Goal: Task Accomplishment & Management: Manage account settings

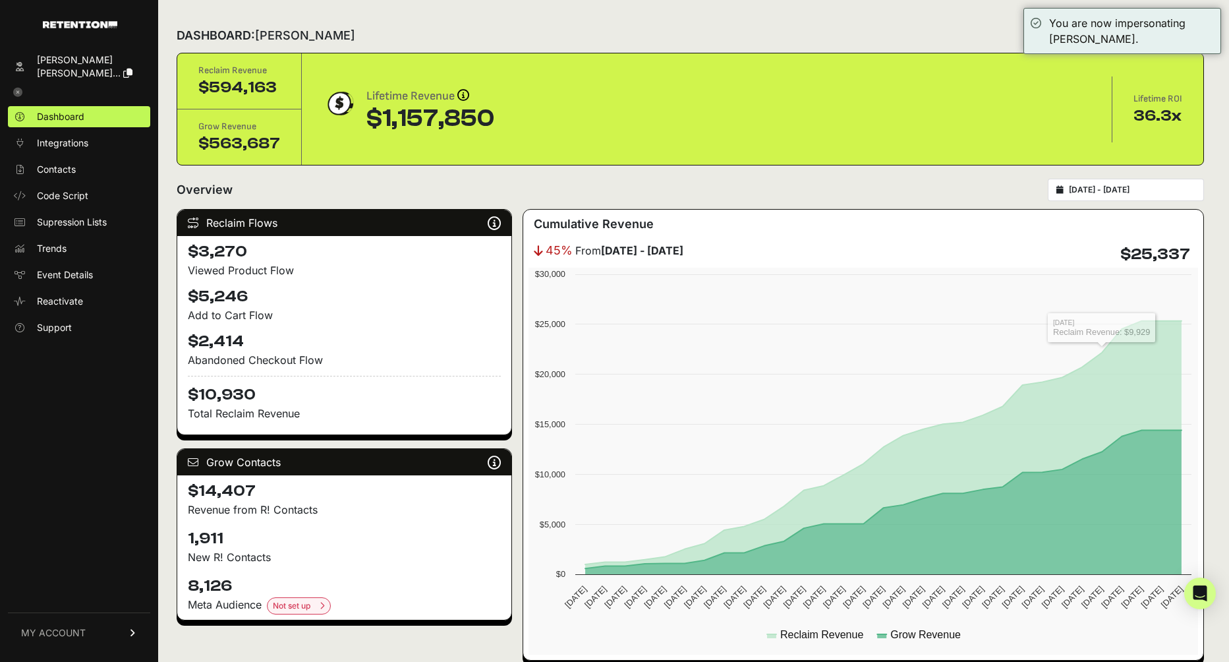
click at [1120, 192] on input "[DATE] - [DATE]" at bounding box center [1132, 190] width 127 height 11
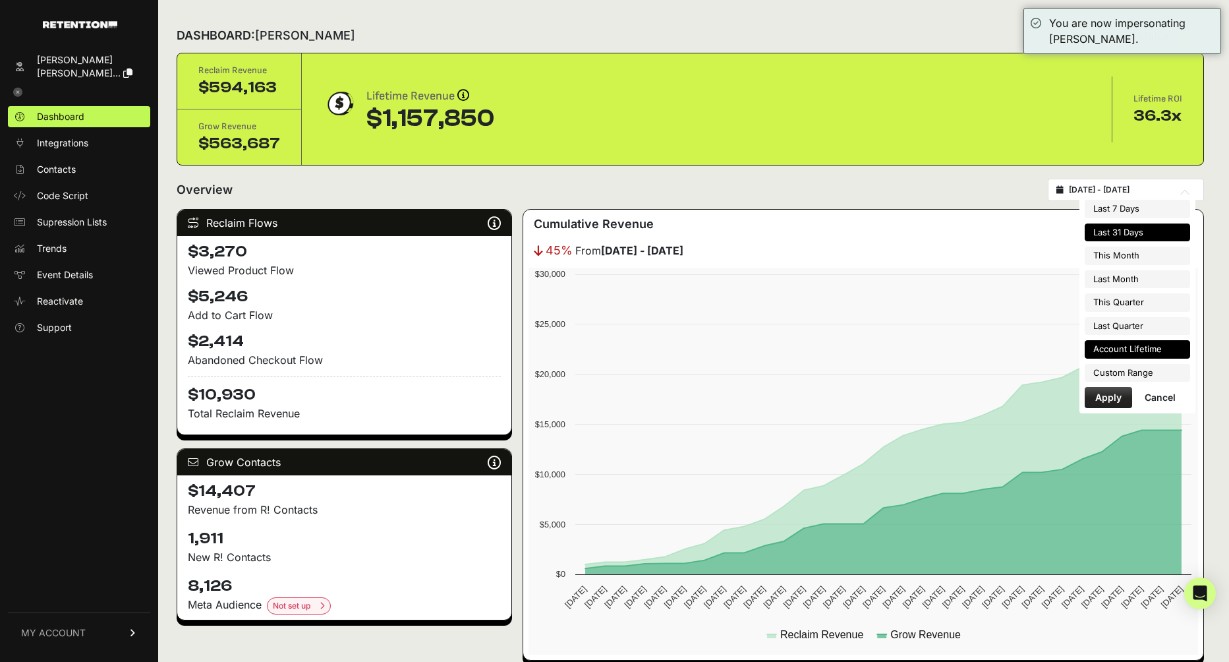
click at [1140, 343] on li "Account Lifetime" at bounding box center [1137, 349] width 105 height 18
type input "[DATE] - [DATE]"
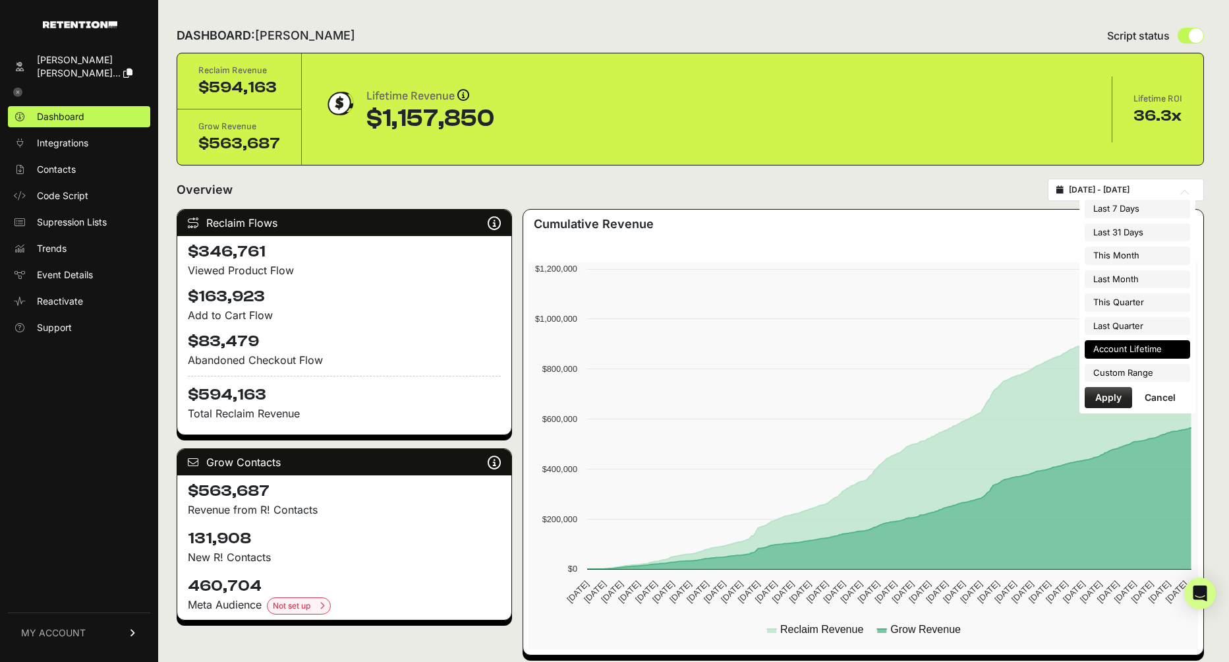
click at [1125, 187] on input "[DATE] - [DATE]" at bounding box center [1132, 190] width 127 height 11
type input "[DATE]"
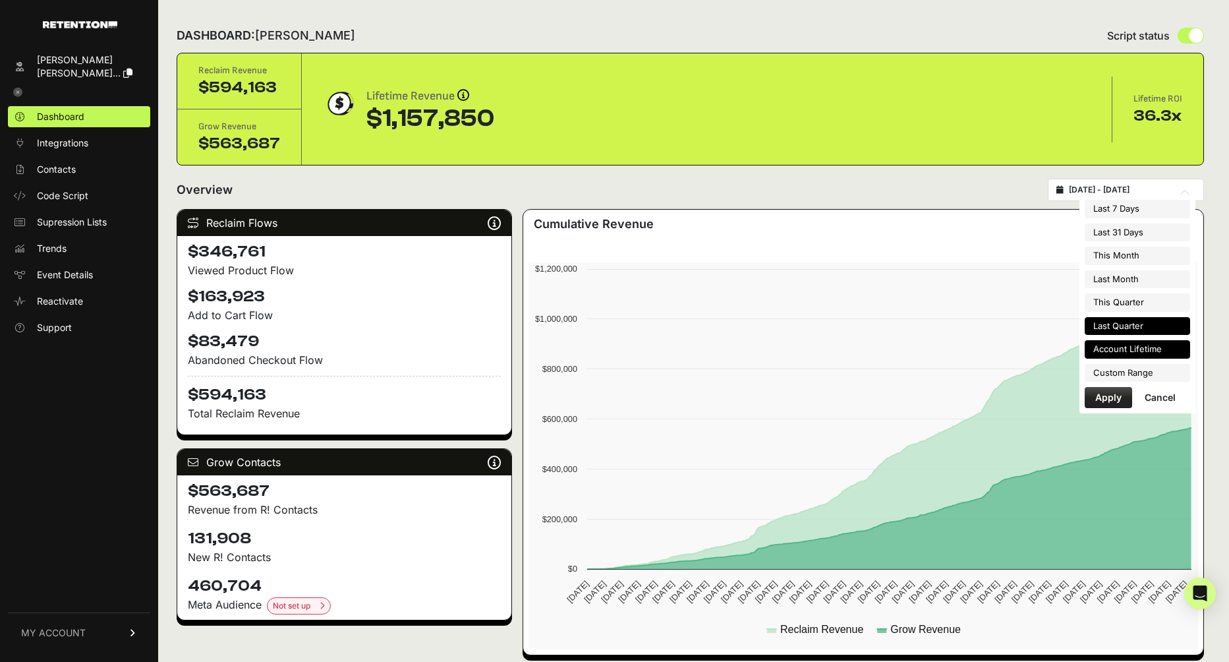
type input "[DATE]"
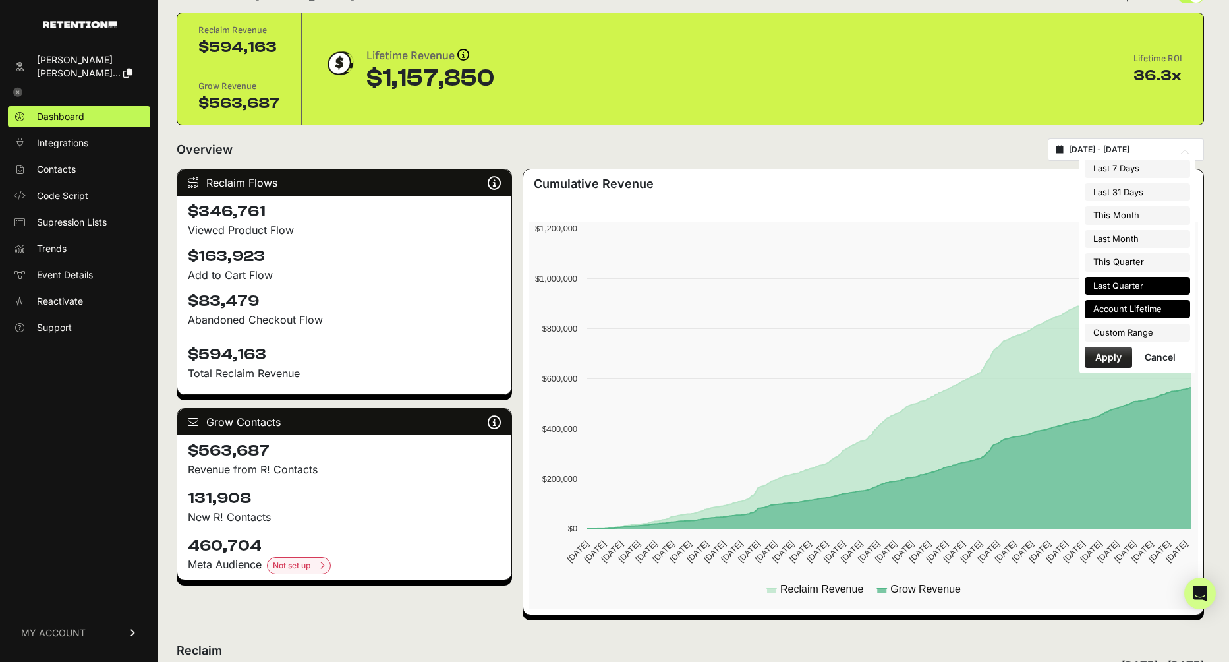
scroll to position [40, 0]
type input "[DATE]"
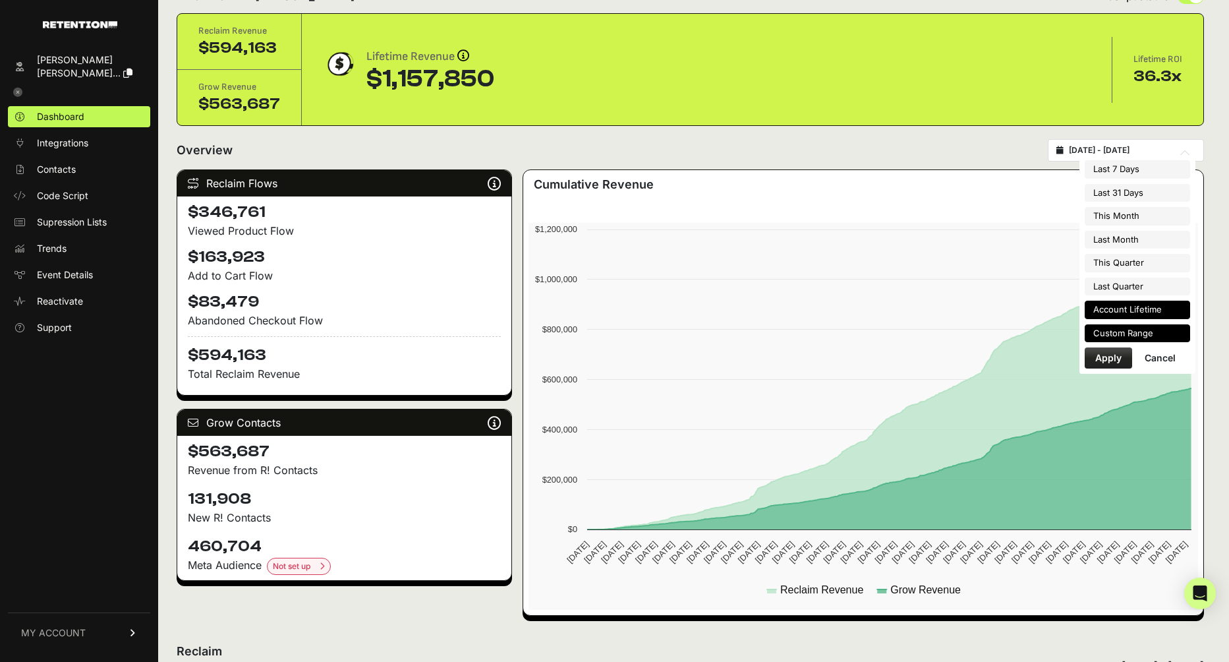
click at [1134, 324] on li "Custom Range" at bounding box center [1137, 333] width 105 height 18
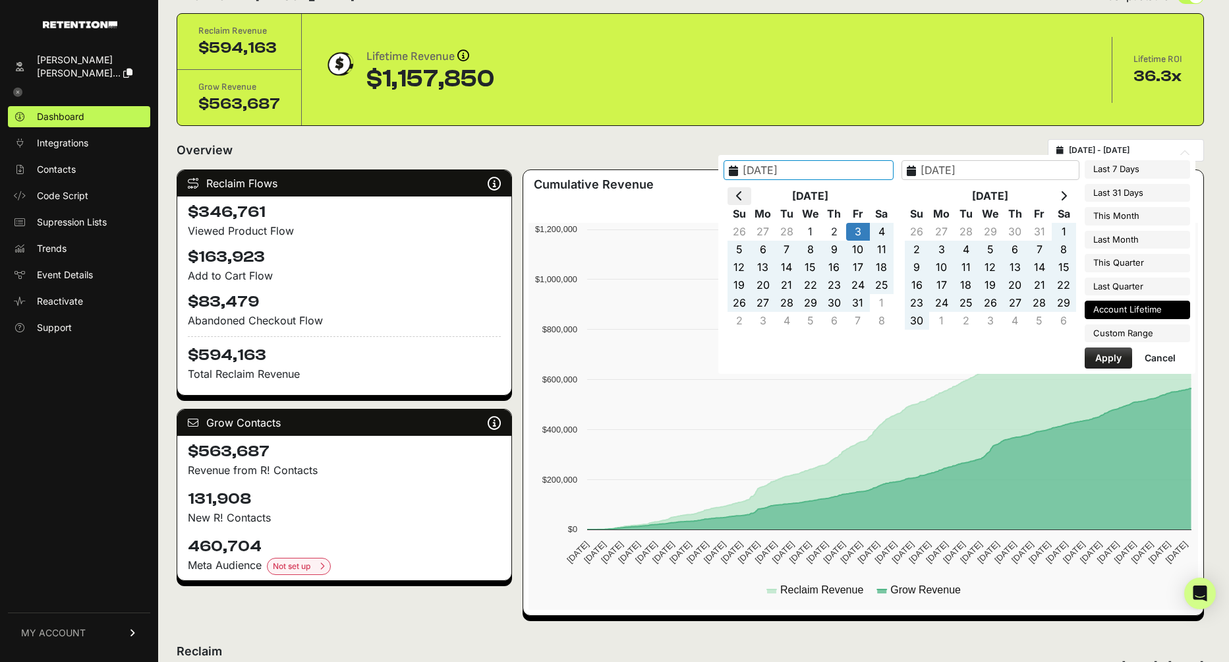
click at [743, 194] on icon at bounding box center [739, 195] width 7 height 11
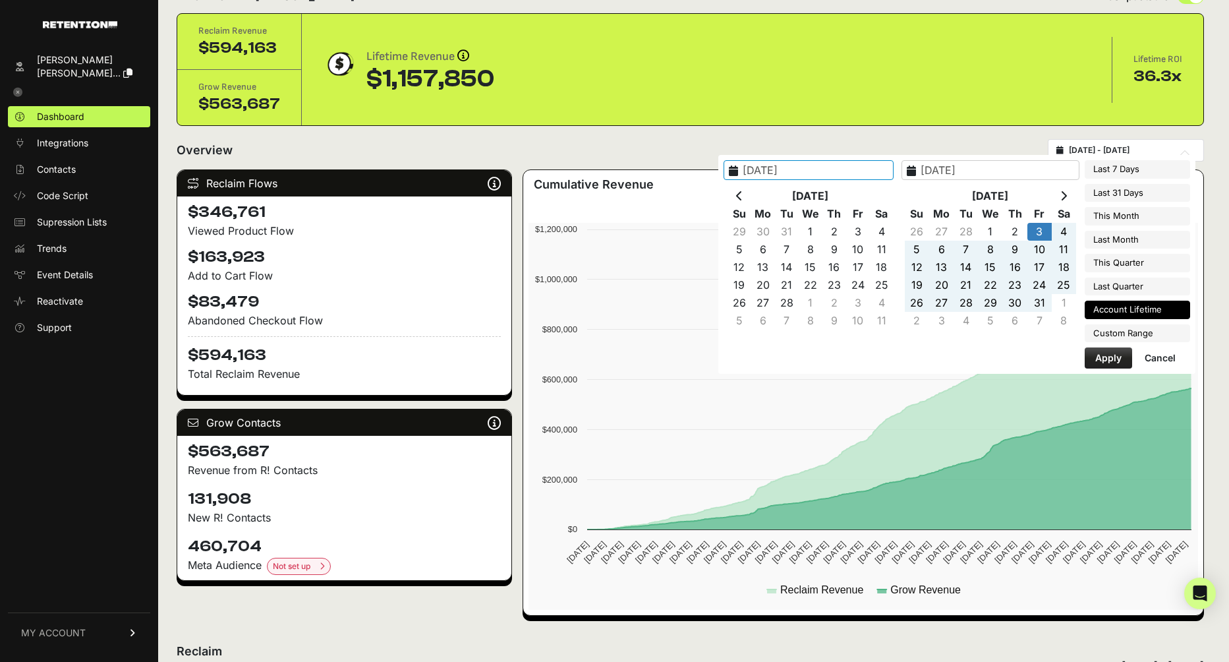
click at [743, 194] on icon at bounding box center [739, 195] width 7 height 11
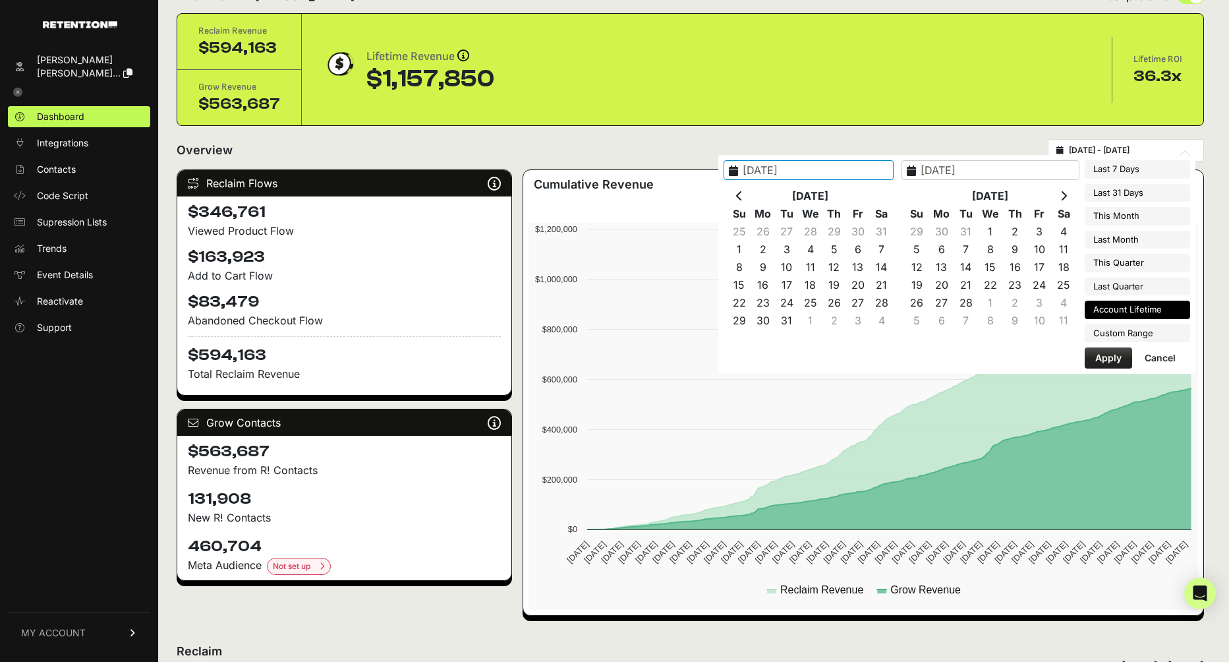
click at [743, 194] on icon at bounding box center [739, 195] width 7 height 11
type input "2023-01-01"
type input "2022-12-29"
type input "2025-10-01"
type input "2025-10-31"
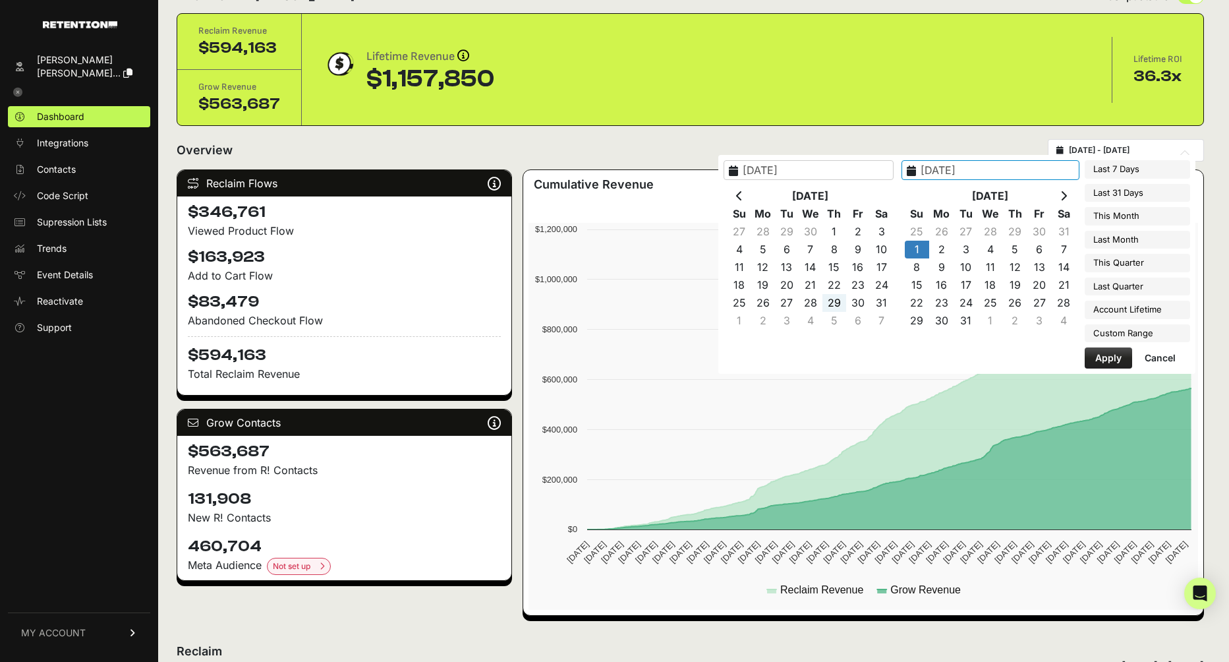
type input "2025-09-11"
type input "2025-10-11"
click at [1067, 196] on icon at bounding box center [1063, 195] width 7 height 11
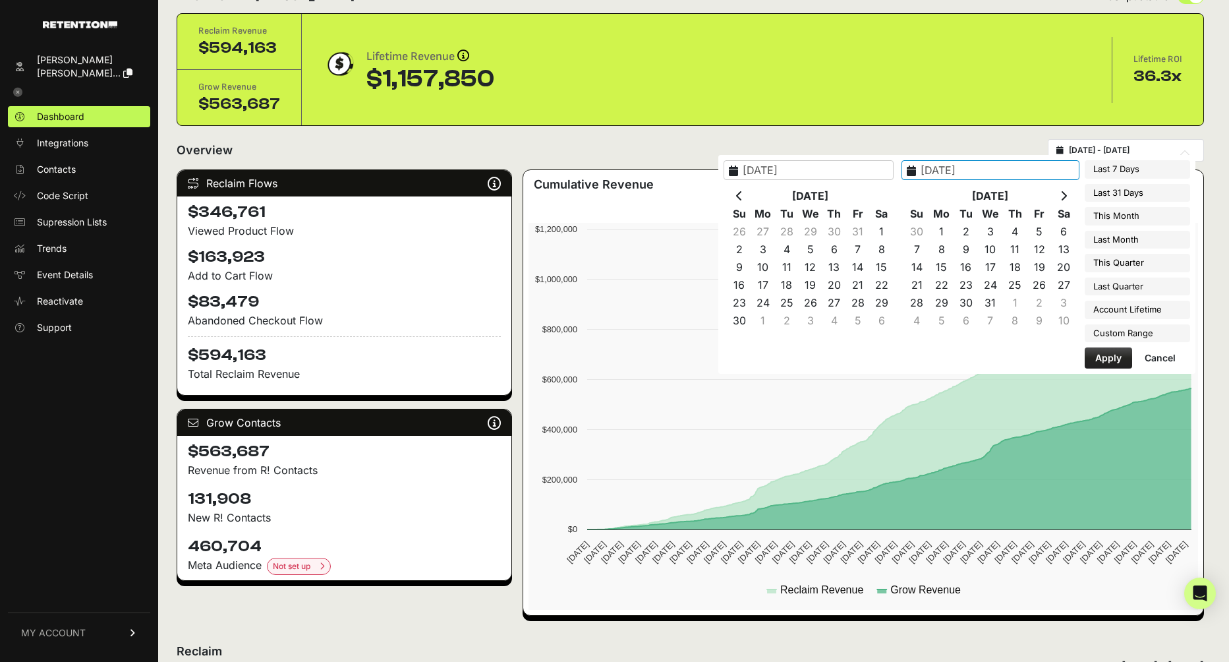
click at [1067, 196] on icon at bounding box center [1063, 195] width 7 height 11
click at [813, 177] on input "2023-01-01" at bounding box center [809, 170] width 170 height 20
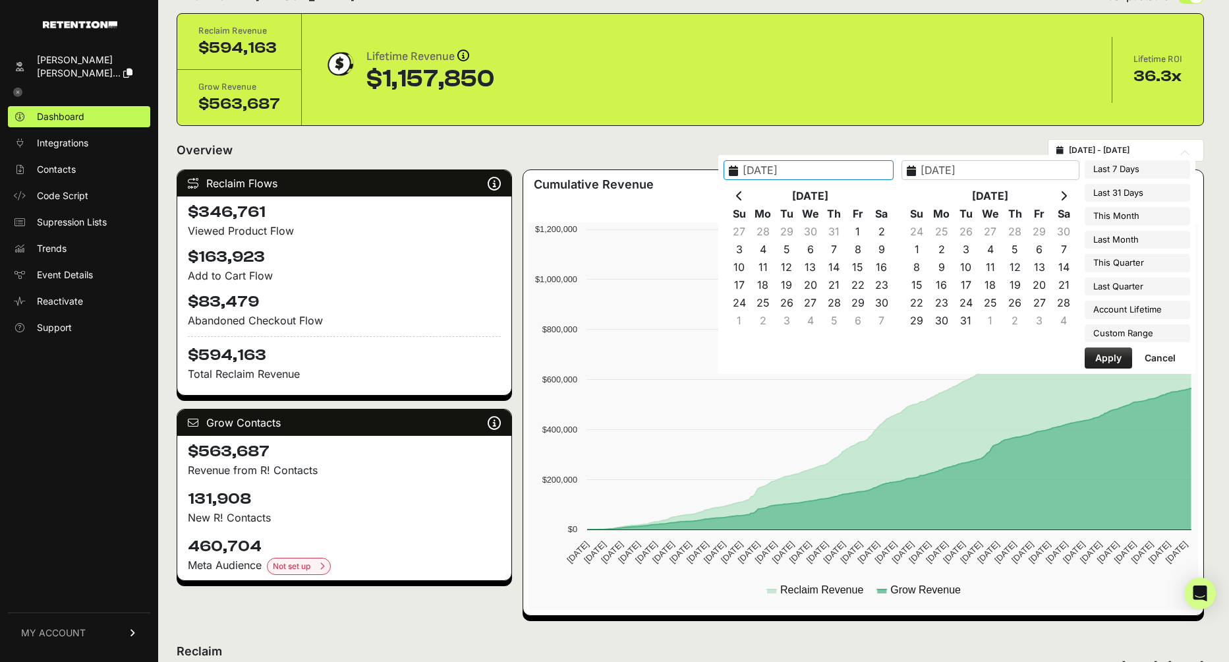
click at [807, 171] on input "2023-01-01" at bounding box center [809, 170] width 170 height 20
click at [987, 171] on input "2025-10-11" at bounding box center [991, 170] width 178 height 20
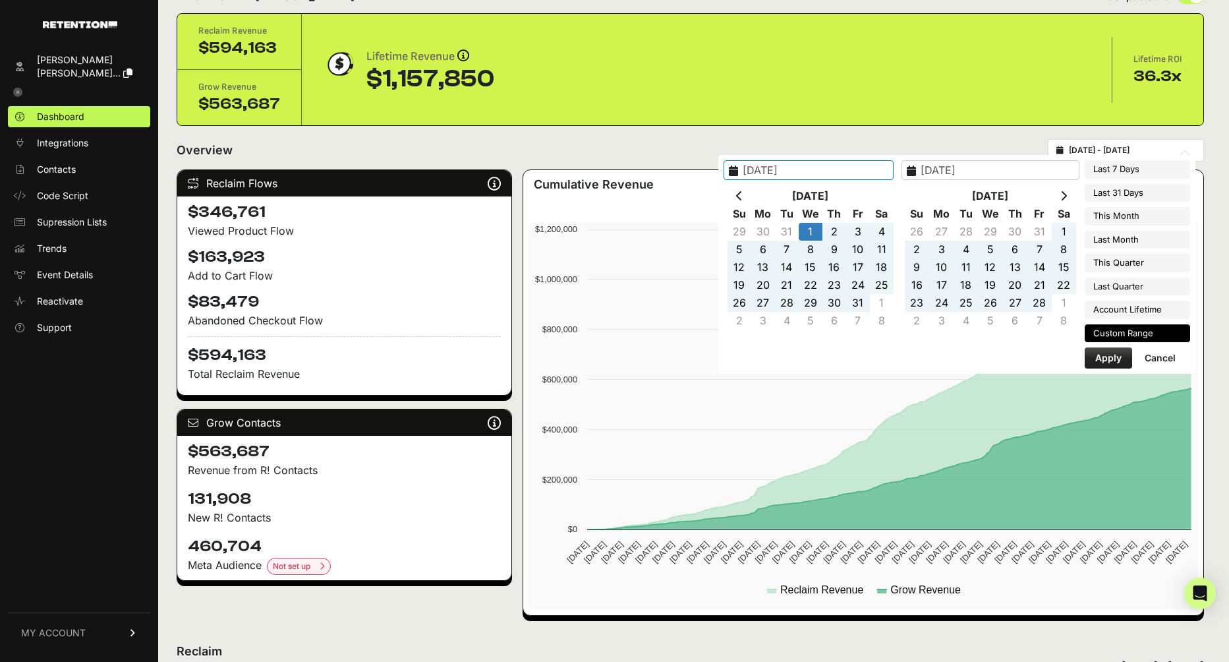
click at [1060, 192] on th at bounding box center [1064, 196] width 24 height 18
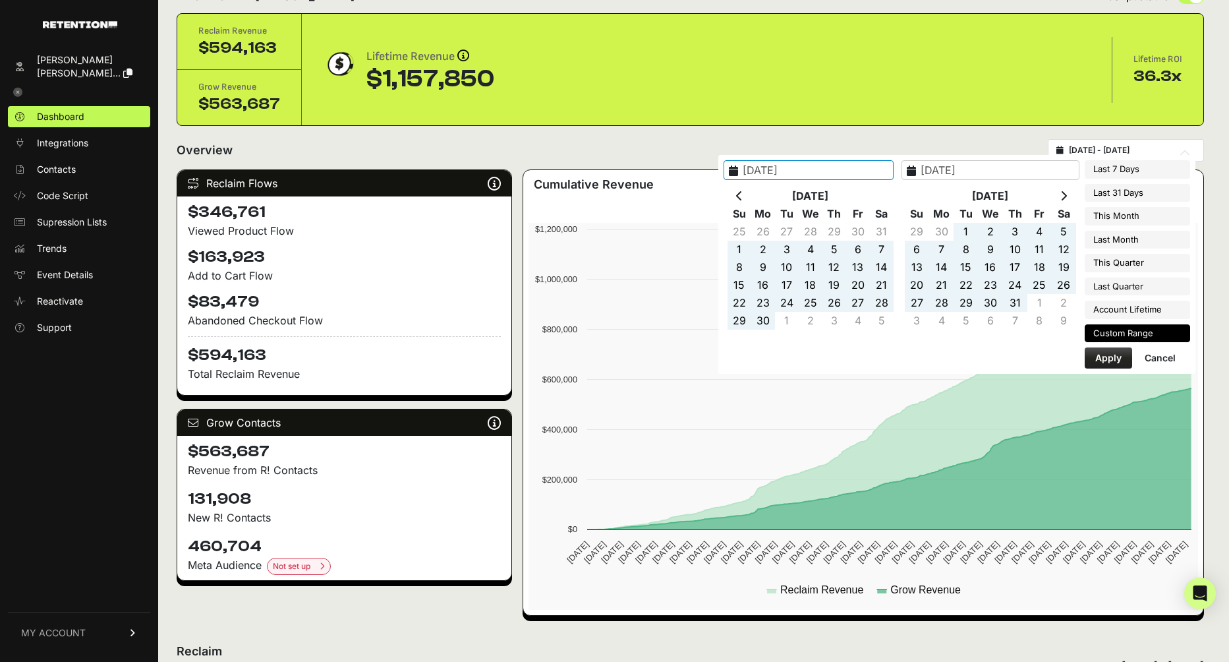
click at [1060, 192] on th at bounding box center [1064, 196] width 24 height 18
type input "2025-09-30"
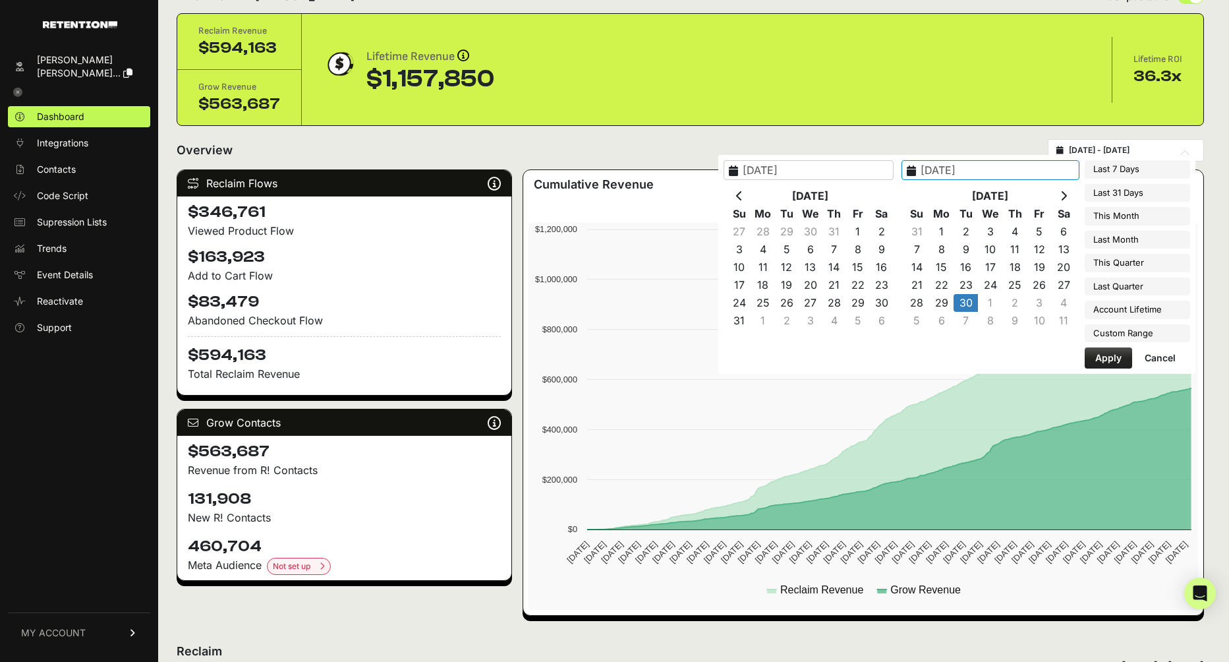
type input "2025-09-30"
type input "2025-10-01"
type input "2025-12-31"
type input "2025-09-30"
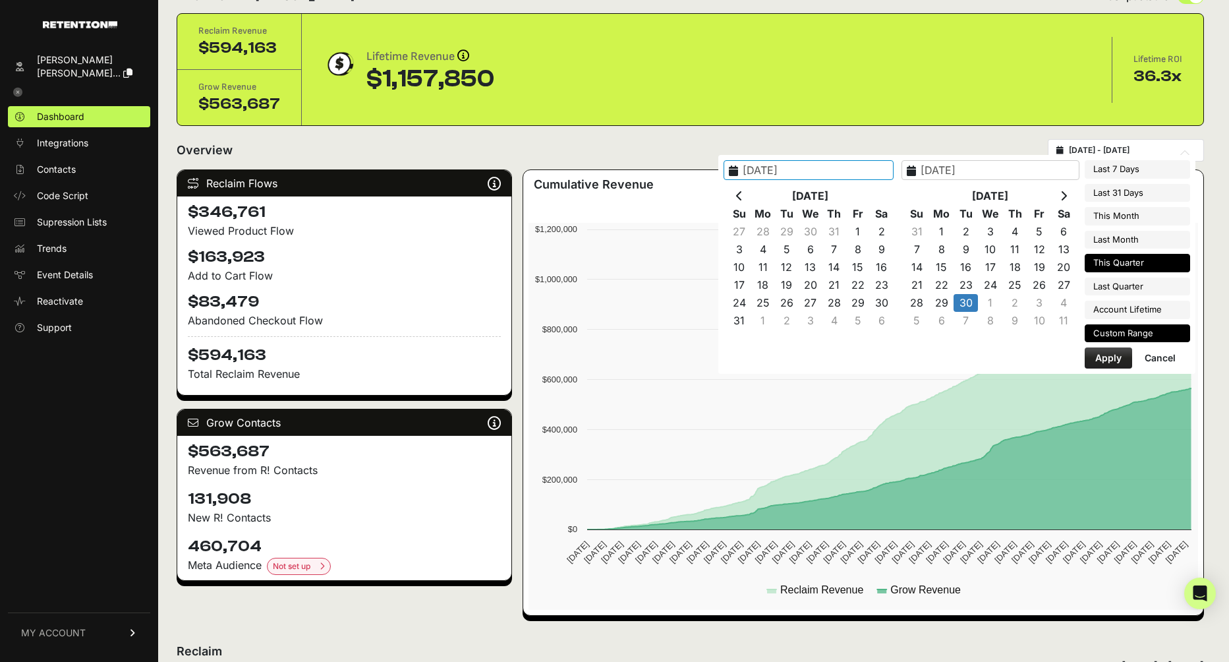
type input "2025-10-01"
type input "2025-12-31"
type input "2025-09-30"
type input "2025-10-01"
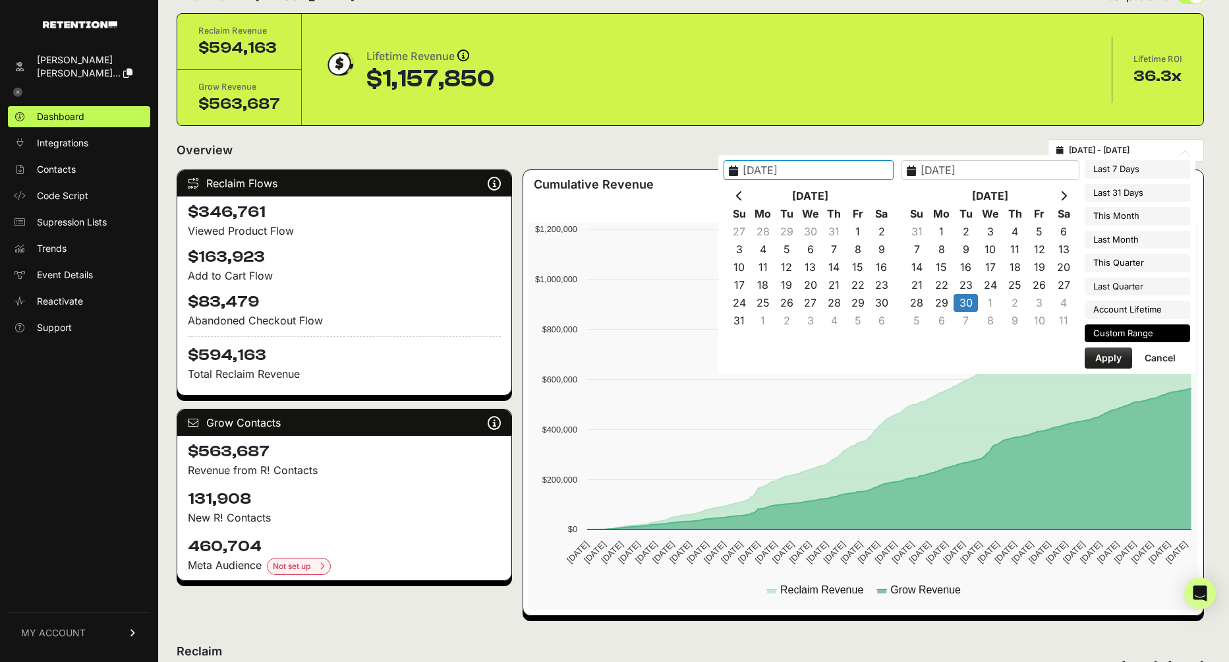
type input "2025-10-31"
type input "2025-09-30"
click at [846, 171] on input "2025-09-30" at bounding box center [809, 170] width 170 height 20
click at [828, 170] on input "2025-09-30" at bounding box center [809, 170] width 170 height 20
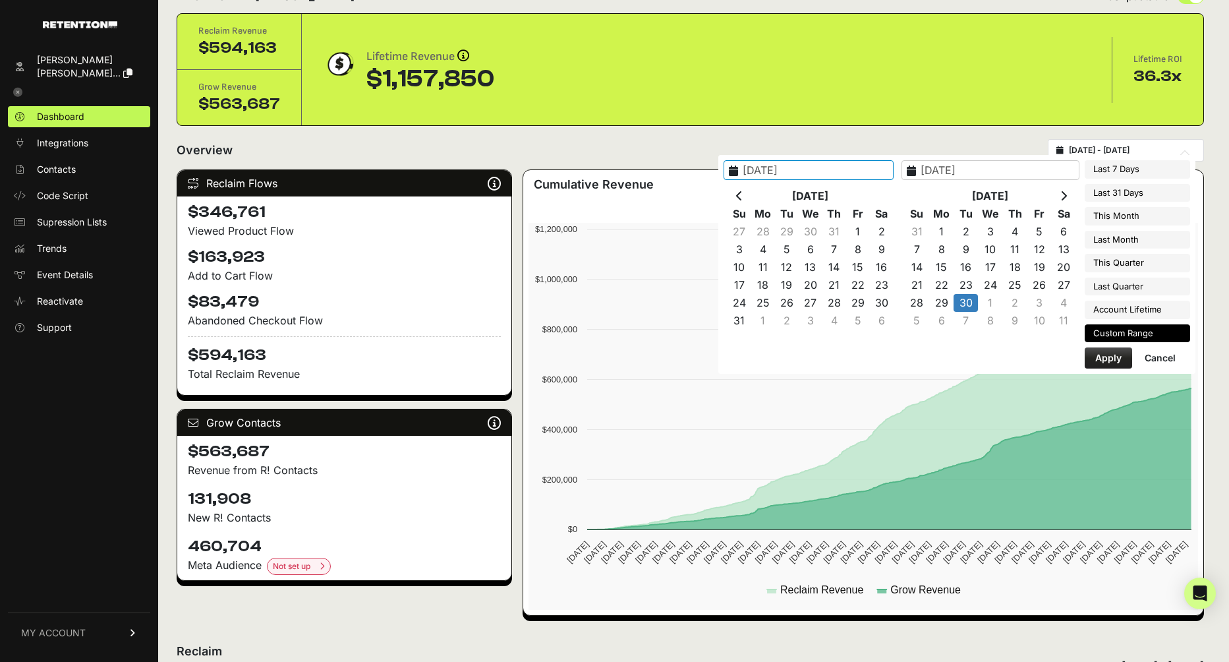
scroll to position [38, 0]
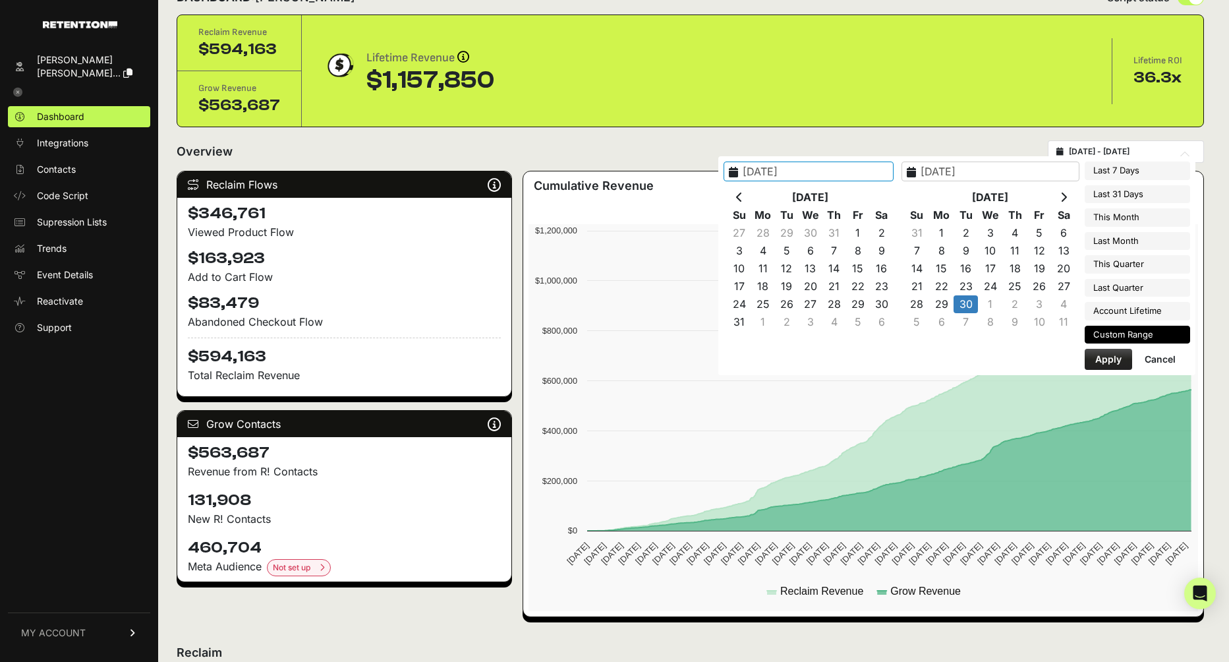
drag, startPoint x: 846, startPoint y: 169, endPoint x: 835, endPoint y: 171, distance: 10.6
click at [835, 171] on input "2025-01-30" at bounding box center [809, 171] width 170 height 20
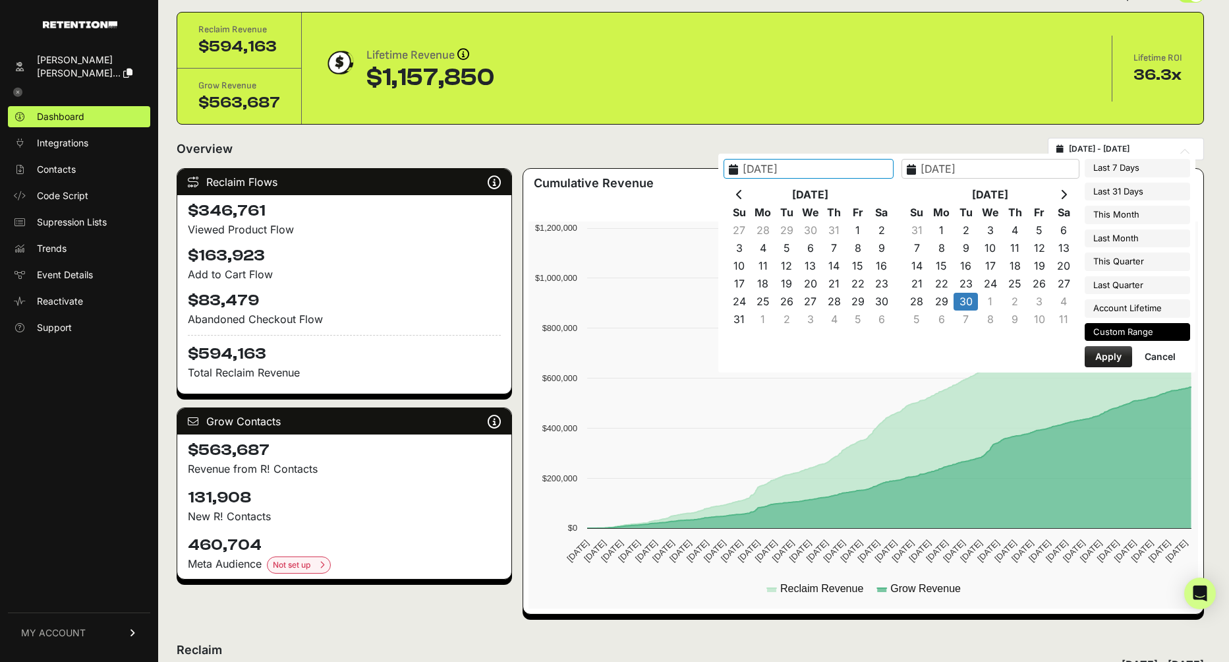
type input "2025-01-01"
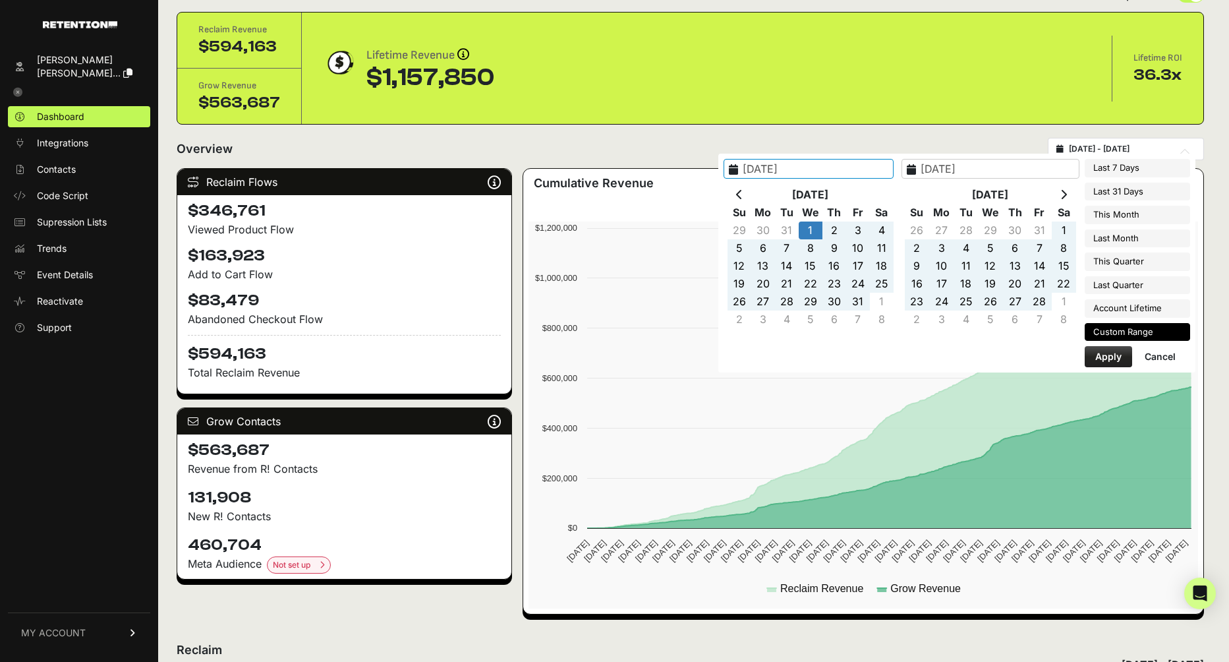
click at [1122, 351] on button "Apply" at bounding box center [1108, 356] width 47 height 21
type input "2025-01-01 - 2025-09-30"
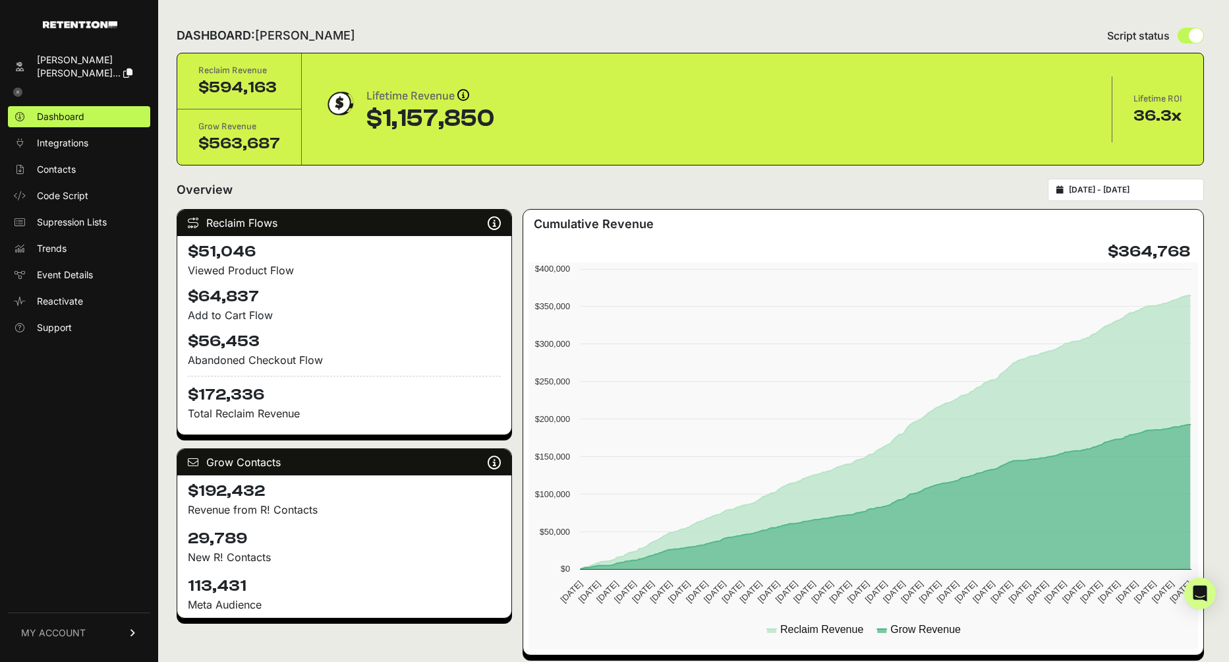
click at [71, 634] on span "MY ACCOUNT" at bounding box center [53, 632] width 65 height 13
click at [73, 633] on link "Sign Out" at bounding box center [79, 641] width 142 height 21
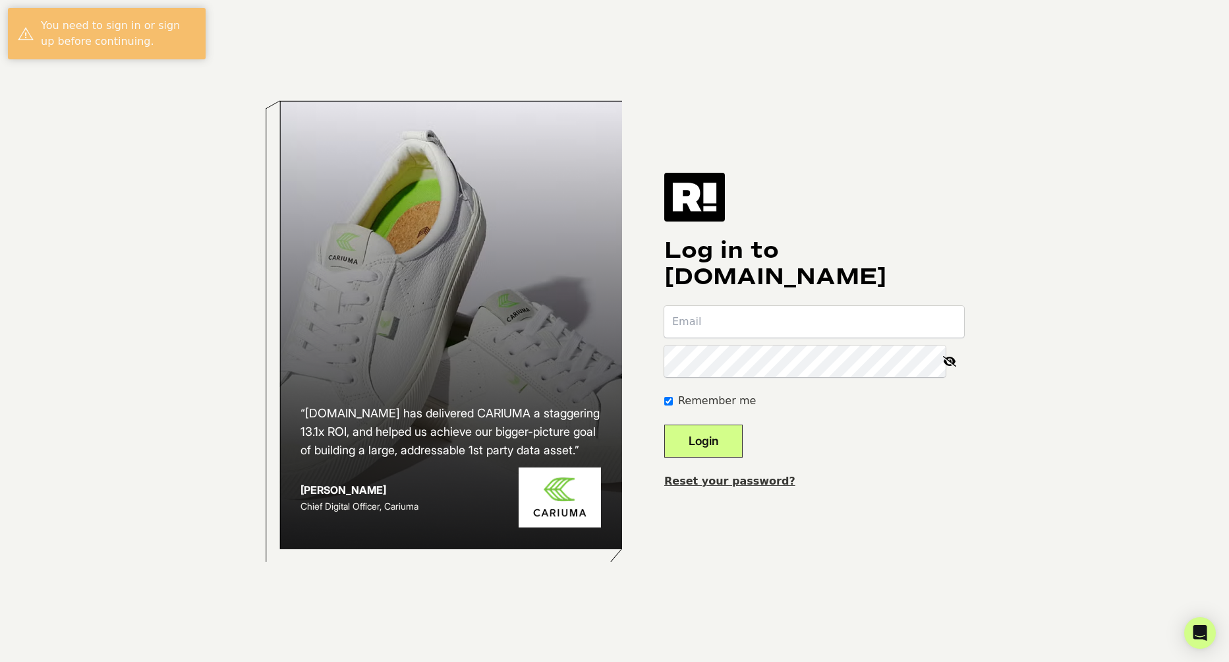
type input "[EMAIL_ADDRESS][DOMAIN_NAME]"
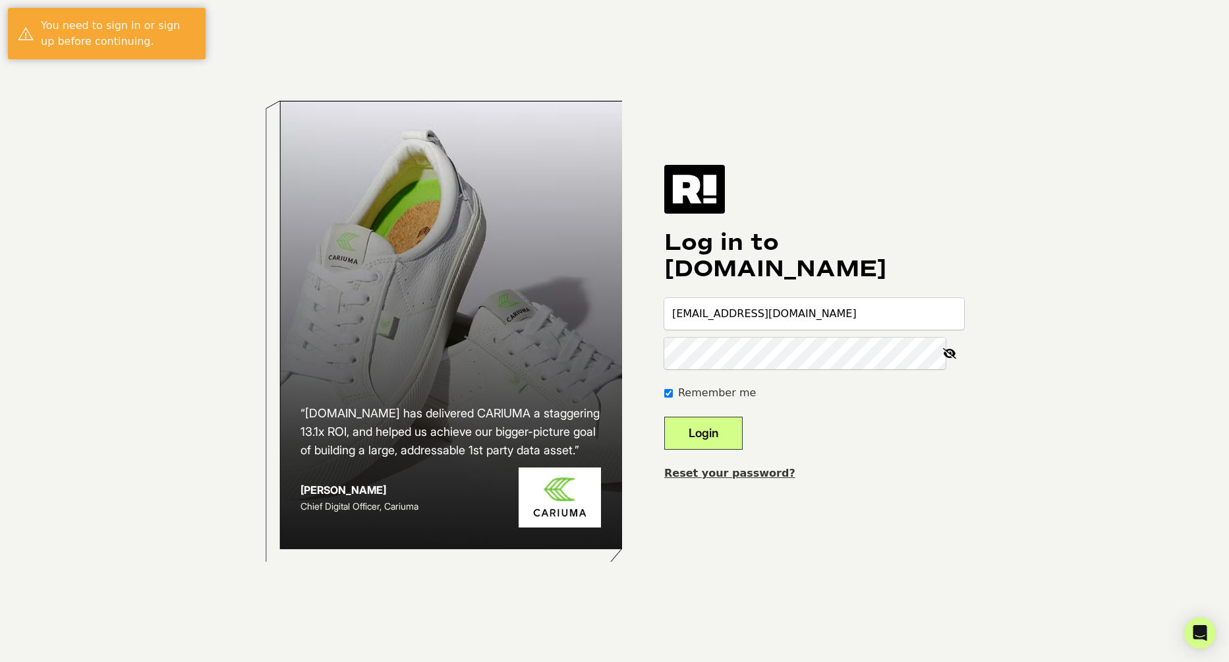
click at [743, 430] on button "Login" at bounding box center [703, 432] width 78 height 33
